Goal: Task Accomplishment & Management: Manage account settings

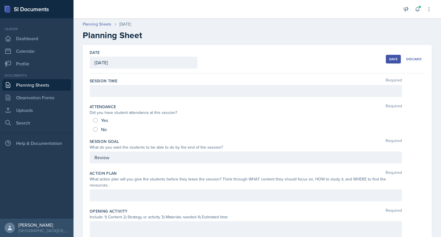
click at [30, 85] on link "Planning Sheets" at bounding box center [36, 84] width 69 height 11
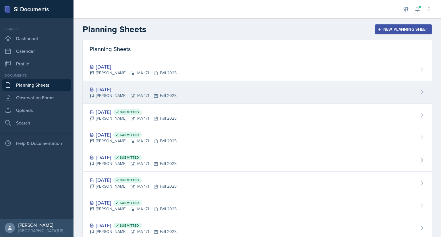
click at [136, 88] on div "[DATE]" at bounding box center [133, 90] width 87 height 8
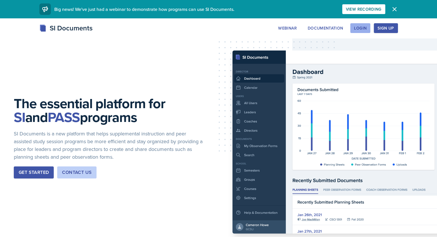
click at [370, 29] on button "Login" at bounding box center [360, 28] width 20 height 10
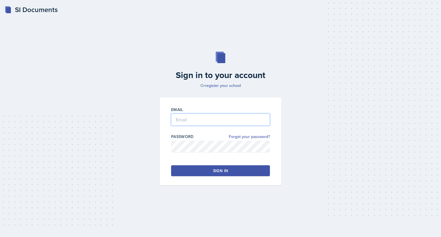
click at [187, 117] on input "email" at bounding box center [220, 120] width 99 height 12
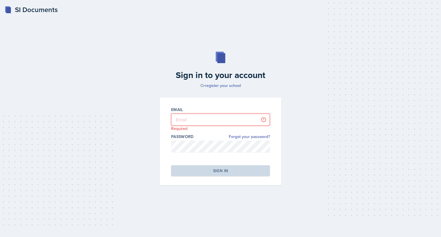
type input "cb0967@uah.edu"
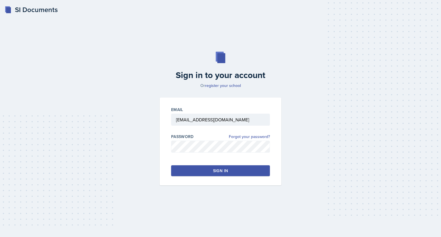
click at [213, 173] on div "Sign in" at bounding box center [220, 171] width 15 height 6
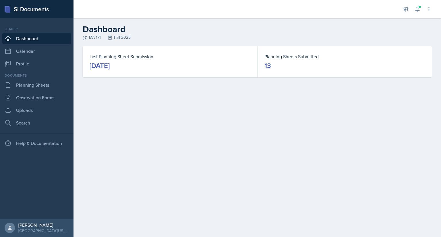
click at [151, 72] on div "Last Planning Sheet Submission October 6th, 2025" at bounding box center [170, 61] width 175 height 31
click at [110, 67] on div "October 6th, 2025" at bounding box center [100, 65] width 20 height 9
click at [34, 85] on link "Planning Sheets" at bounding box center [36, 84] width 69 height 11
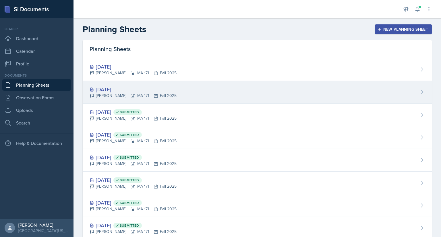
click at [159, 89] on div "[DATE]" at bounding box center [133, 90] width 87 height 8
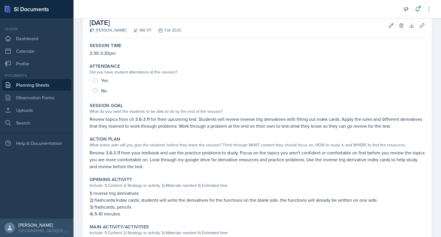
scroll to position [33, 0]
click at [384, 27] on div "Edit Delete" at bounding box center [394, 25] width 21 height 6
click at [388, 26] on icon at bounding box center [391, 25] width 6 height 6
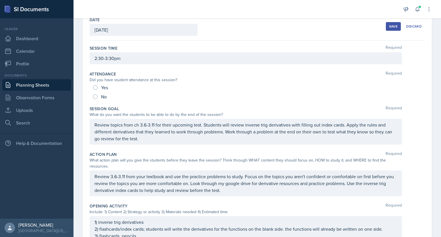
scroll to position [31, 0]
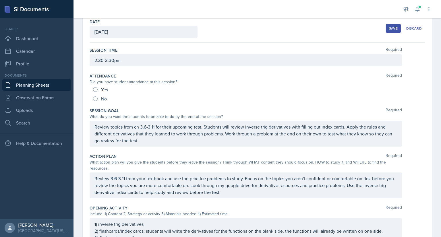
drag, startPoint x: 94, startPoint y: 127, endPoint x: 142, endPoint y: 139, distance: 49.9
click at [142, 139] on div "Review topics from ch 3.6-3.11 for their upcoming test. Students will review in…" at bounding box center [246, 134] width 313 height 26
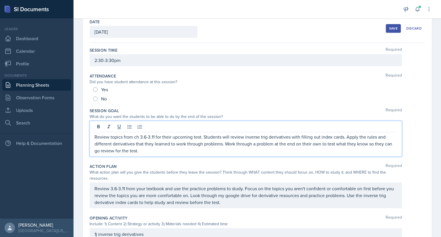
scroll to position [41, 0]
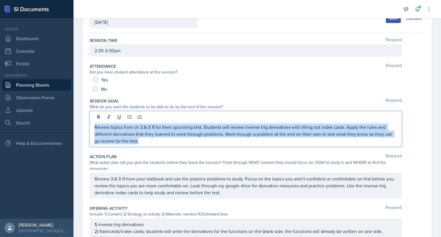
drag, startPoint x: 141, startPoint y: 140, endPoint x: 91, endPoint y: 126, distance: 52.3
click at [91, 126] on div "Review topics from ch 3.6-3.11 for their upcoming test. Students will review in…" at bounding box center [246, 129] width 313 height 36
copy p "Review topics from ch 3.6-3.11 for their upcoming test. Students will review in…"
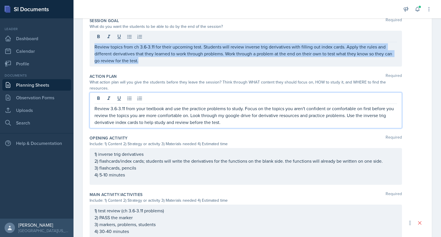
scroll to position [131, 0]
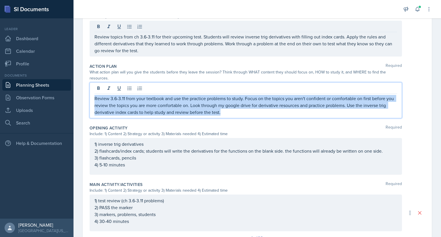
drag, startPoint x: 233, startPoint y: 112, endPoint x: 90, endPoint y: 98, distance: 142.9
click at [90, 98] on div "Review 3.6-3.11 from your textbook and use the practice problems to study. Focu…" at bounding box center [246, 100] width 313 height 36
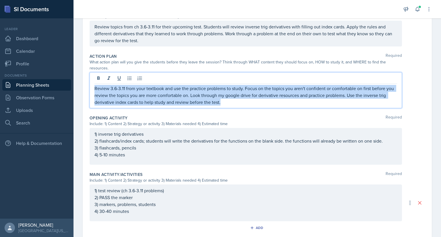
scroll to position [121, 0]
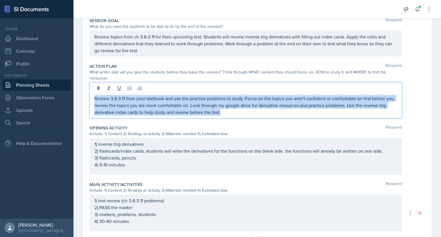
copy p "Review 3.6-3.11 from your textbook and use the practice problems to study. Focu…"
